Goal: Task Accomplishment & Management: Manage account settings

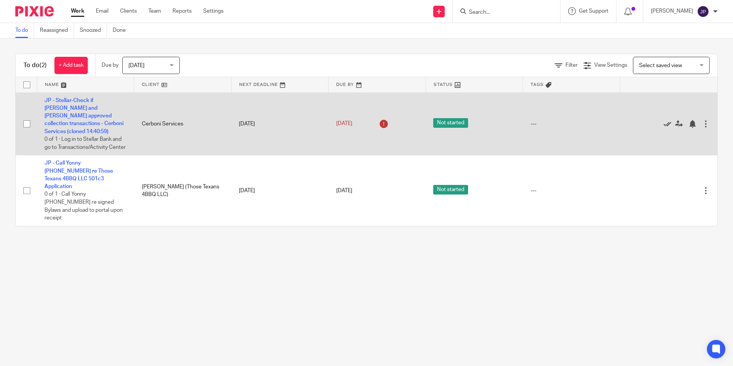
click at [664, 127] on icon at bounding box center [668, 124] width 8 height 8
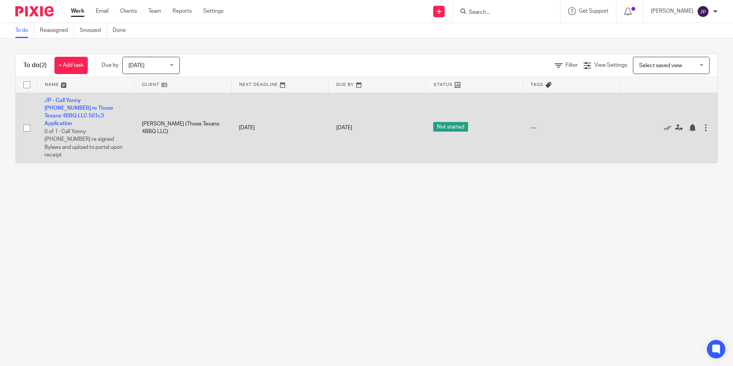
click at [702, 124] on div at bounding box center [706, 128] width 8 height 8
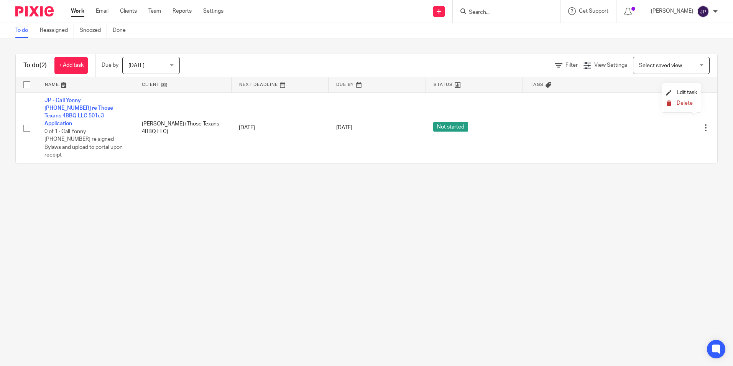
click at [679, 106] on button "Delete" at bounding box center [681, 103] width 31 height 6
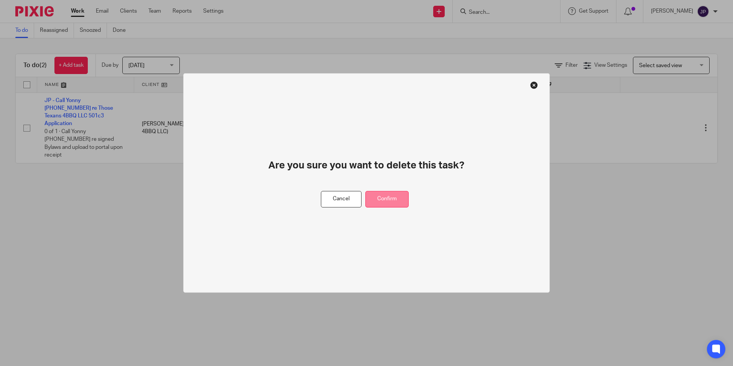
click at [396, 196] on button "Confirm" at bounding box center [386, 199] width 43 height 16
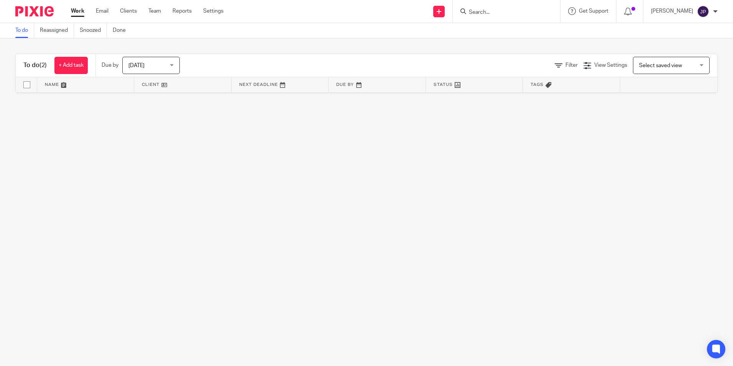
click at [173, 66] on div "[DATE] [DATE]" at bounding box center [151, 65] width 58 height 17
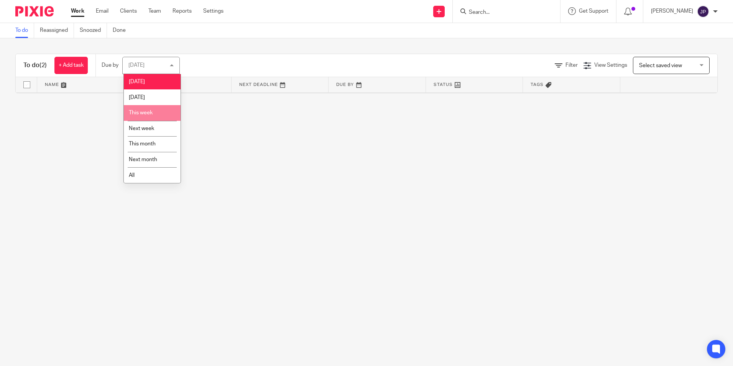
click at [152, 113] on span "This week" at bounding box center [141, 112] width 24 height 5
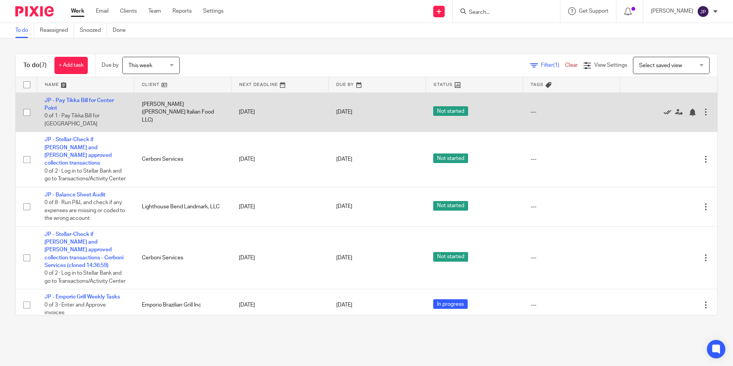
click at [664, 113] on icon at bounding box center [668, 113] width 8 height 8
